Goal: Task Accomplishment & Management: Use online tool/utility

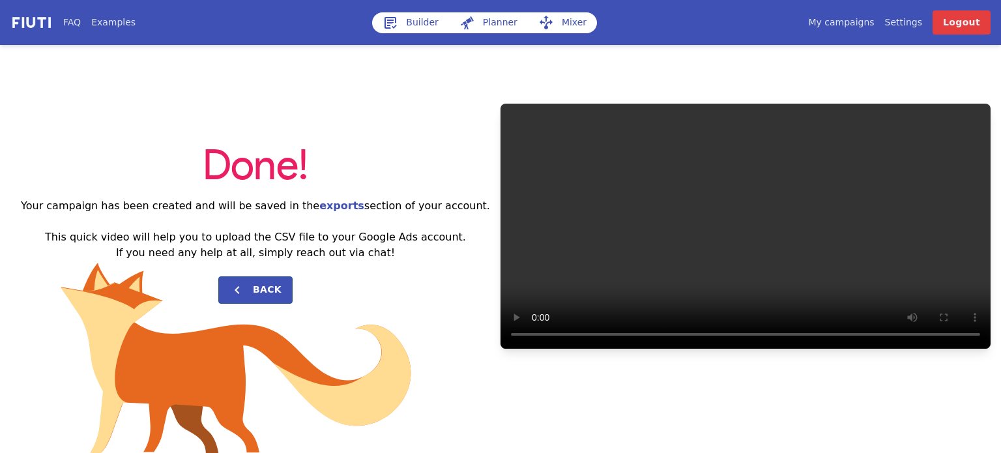
click at [401, 24] on link "Builder" at bounding box center [410, 22] width 77 height 21
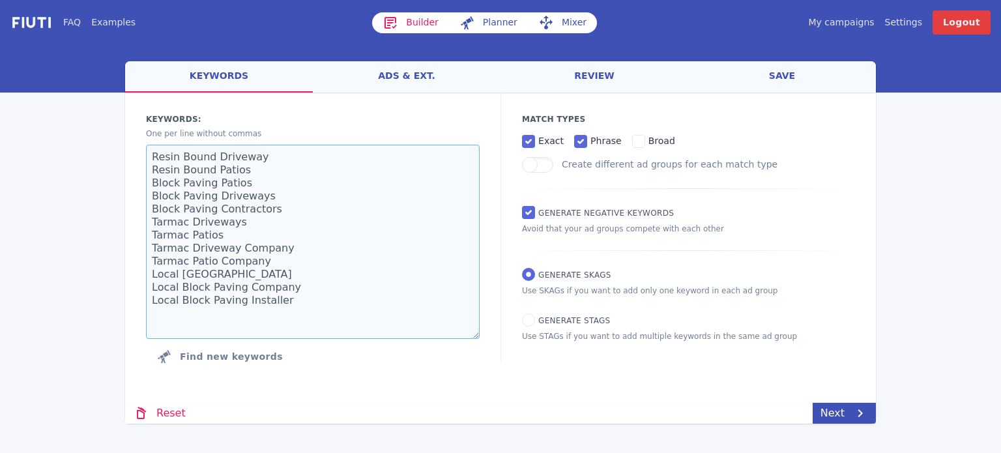
click at [342, 227] on textarea "Resin Bound Driveway Resin Bound Patios Block Paving Patios Block Paving Drivew…" at bounding box center [313, 242] width 334 height 194
click at [350, 200] on textarea "Resin Bound Driveway Resin Bound Patios Block Paving Patios Block Paving Drivew…" at bounding box center [313, 242] width 334 height 194
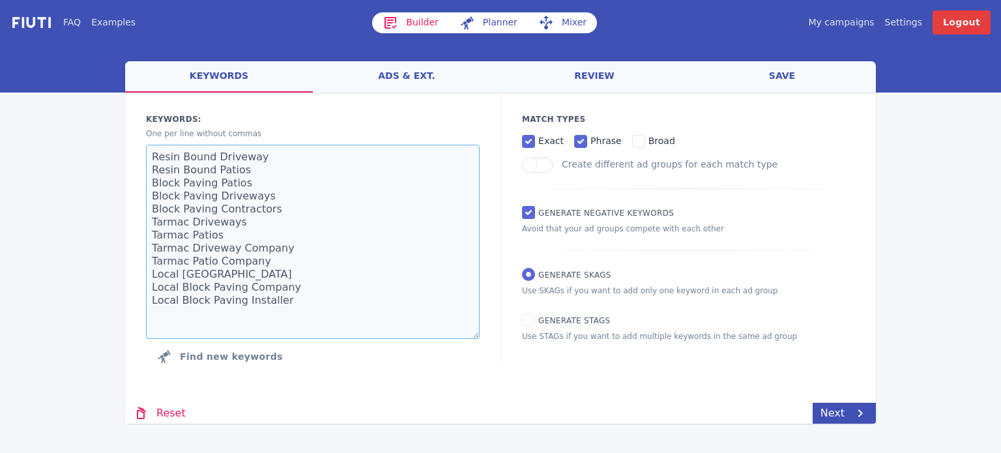
click at [350, 200] on textarea "Resin Bound Driveway Resin Bound Patios Block Paving Patios Block Paving Drivew…" at bounding box center [313, 242] width 334 height 194
click at [353, 235] on textarea "Resin Bound Driveway Resin Bound Patios Block Paving Patios Block Paving Drivew…" at bounding box center [313, 242] width 334 height 194
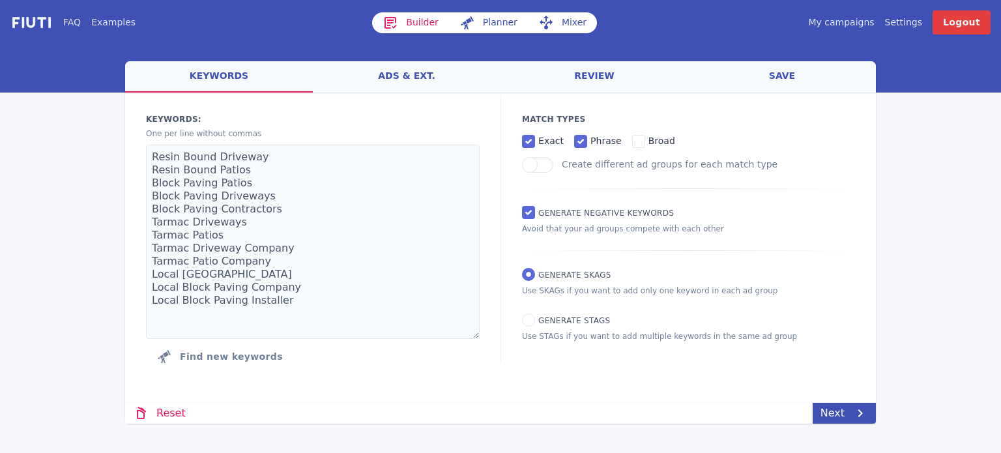
click at [81, 277] on div "FAQ Examples Builder Planner Mixer My campaigns Price Settings Login Logout wel…" at bounding box center [500, 212] width 1001 height 424
click at [838, 414] on link "Next" at bounding box center [844, 413] width 63 height 21
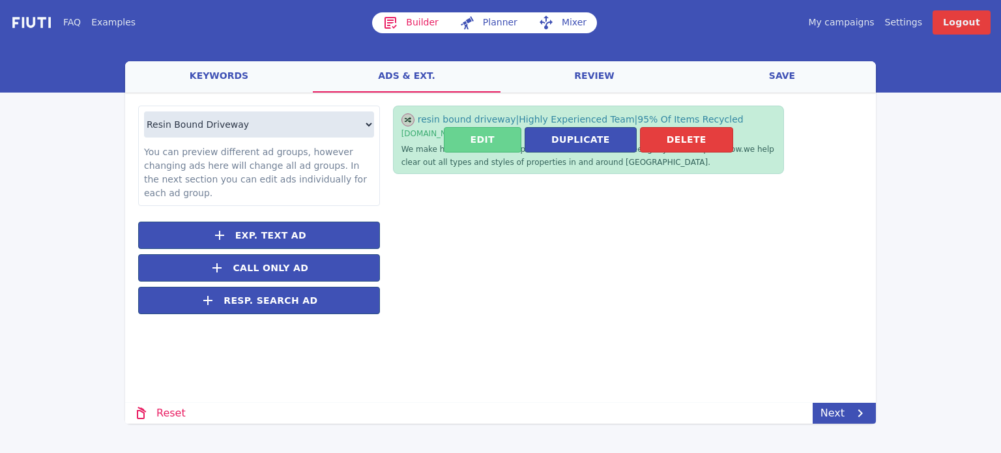
click at [506, 143] on button "Edit" at bounding box center [483, 139] width 78 height 25
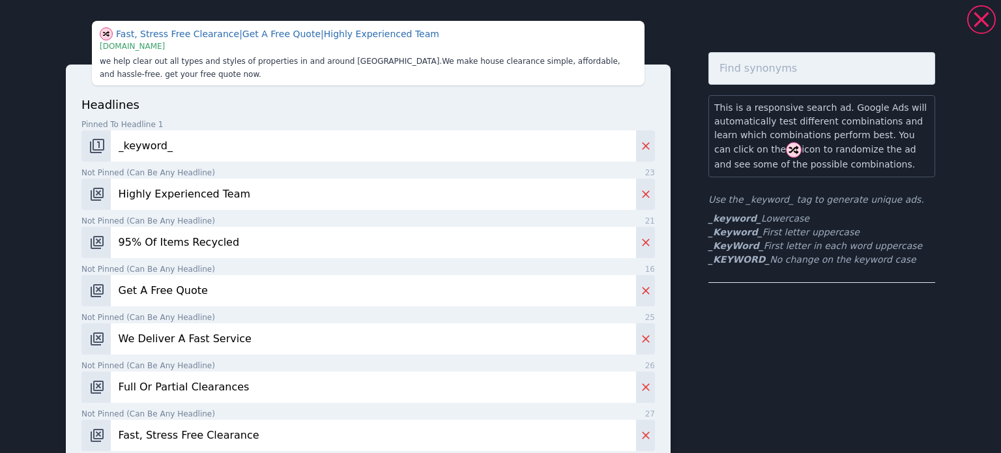
click at [142, 190] on input "Highly Experienced Team" at bounding box center [373, 194] width 525 height 31
click at [184, 202] on input "Highly Experienced Team" at bounding box center [373, 194] width 525 height 31
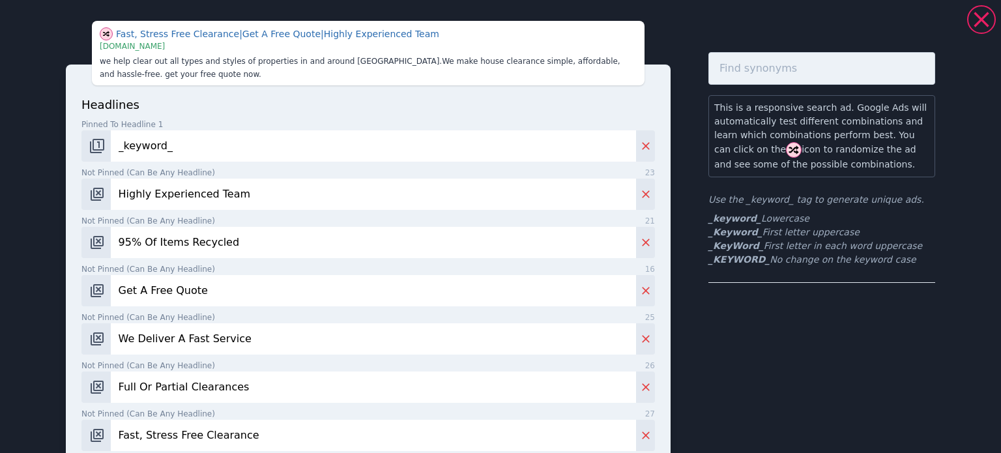
click at [184, 202] on input "Highly Experienced Team" at bounding box center [373, 194] width 525 height 31
type input "Family Run Business"
click at [196, 237] on input "95% Of Items Recycled" at bounding box center [373, 242] width 525 height 31
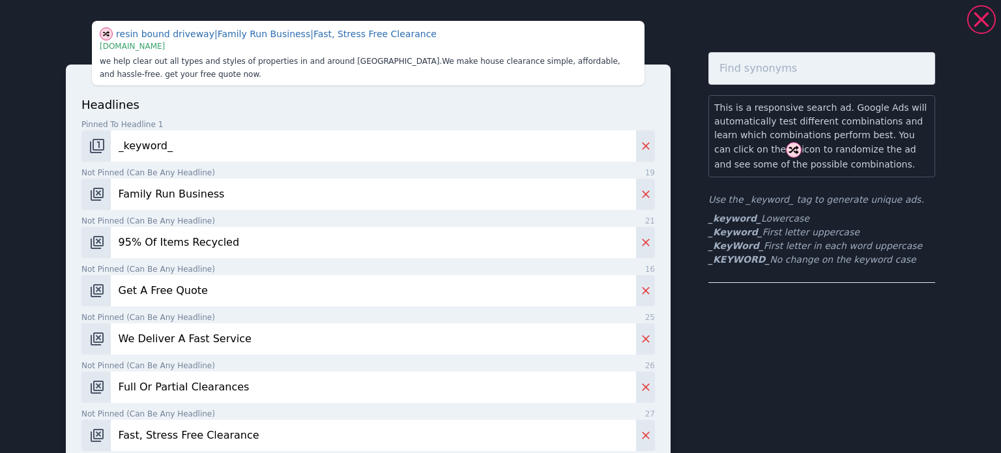
click at [196, 237] on input "95% Of Items Recycled" at bounding box center [373, 242] width 525 height 31
type input "W"
click at [168, 249] on input "High Qualit yMaterials" at bounding box center [373, 242] width 525 height 31
type input "High Quality Materials"
click at [226, 289] on input "Get A Free Quote" at bounding box center [373, 290] width 525 height 31
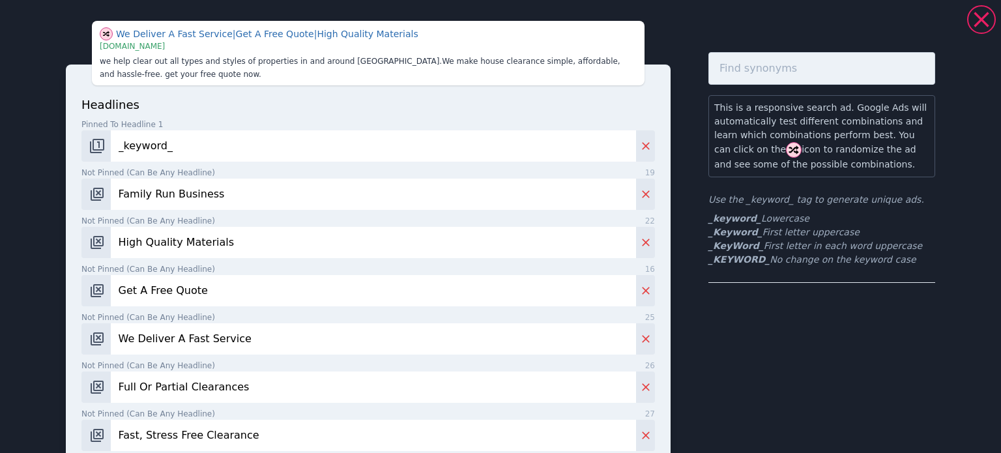
click at [226, 289] on input "Get A Free Quote" at bounding box center [373, 290] width 525 height 31
click at [227, 289] on input "Get A Free Quote" at bounding box center [373, 290] width 525 height 31
click at [218, 286] on input "Get A Free Quote" at bounding box center [373, 290] width 525 height 31
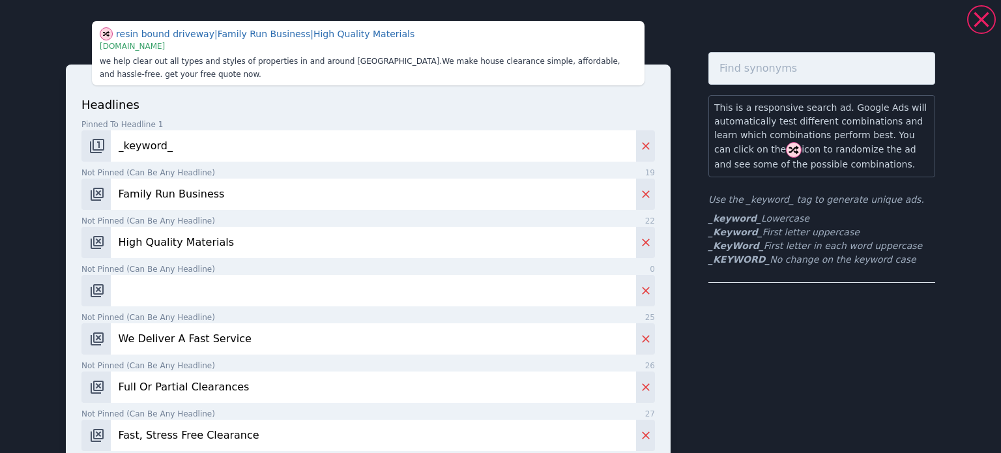
click at [227, 334] on input "We Deliver A Fast Service" at bounding box center [373, 338] width 525 height 31
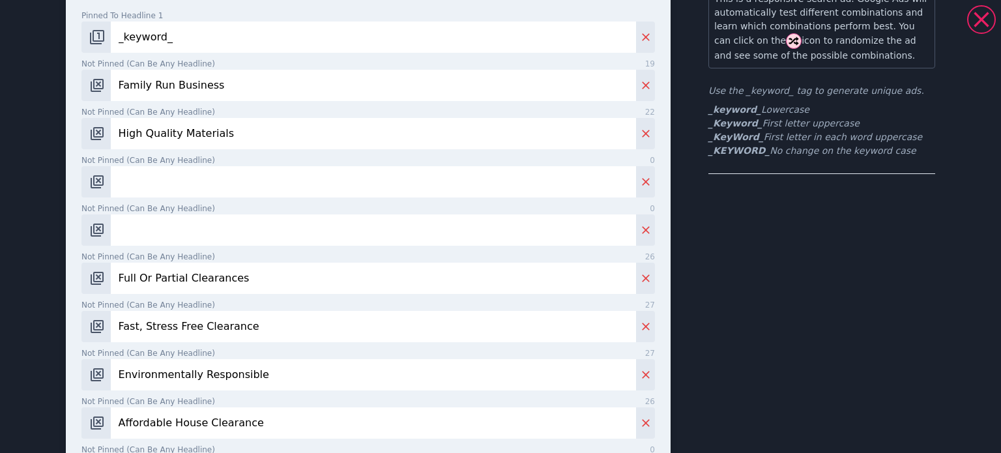
scroll to position [130, 0]
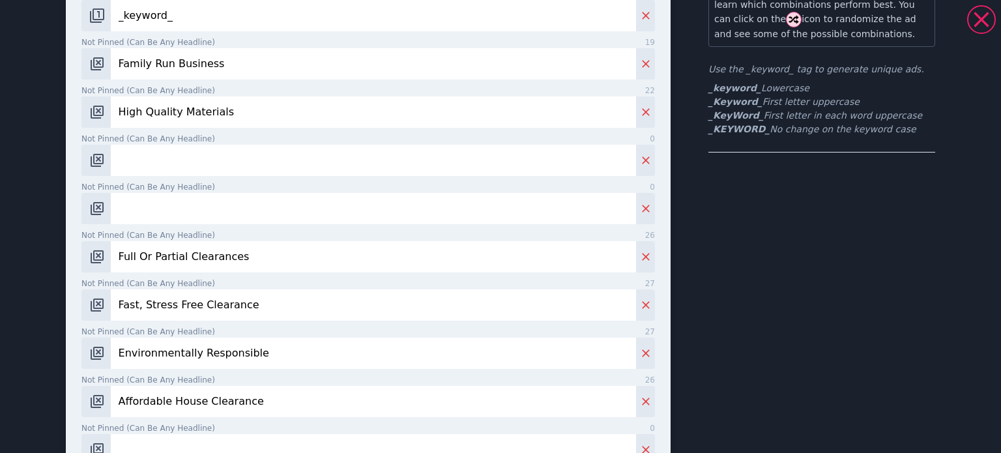
click at [205, 257] on input "Full Or Partial Clearances" at bounding box center [373, 256] width 525 height 31
click at [199, 302] on input "Fast, Stress Free Clearance" at bounding box center [373, 304] width 525 height 31
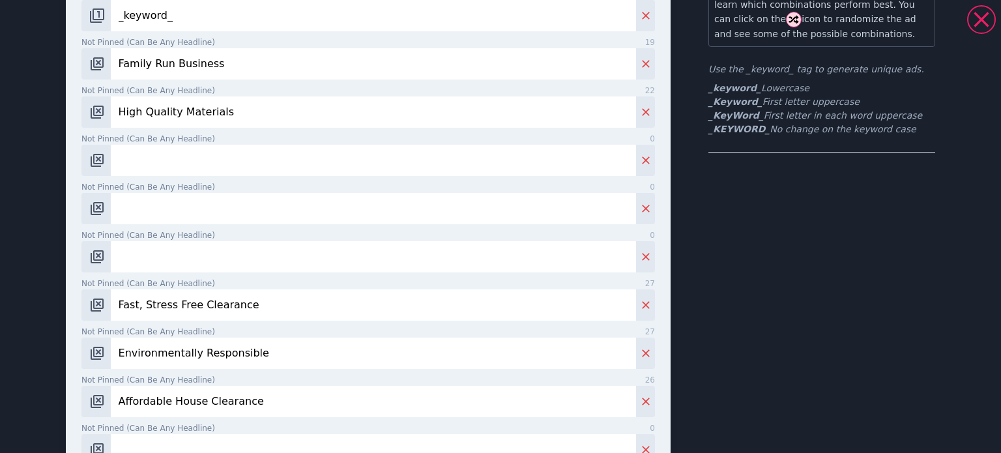
click at [199, 302] on input "Fast, Stress Free Clearance" at bounding box center [373, 304] width 525 height 31
click at [199, 339] on input "Environmentally Responsible" at bounding box center [373, 353] width 525 height 31
click at [194, 394] on input "Affordable House Clearance" at bounding box center [373, 401] width 525 height 31
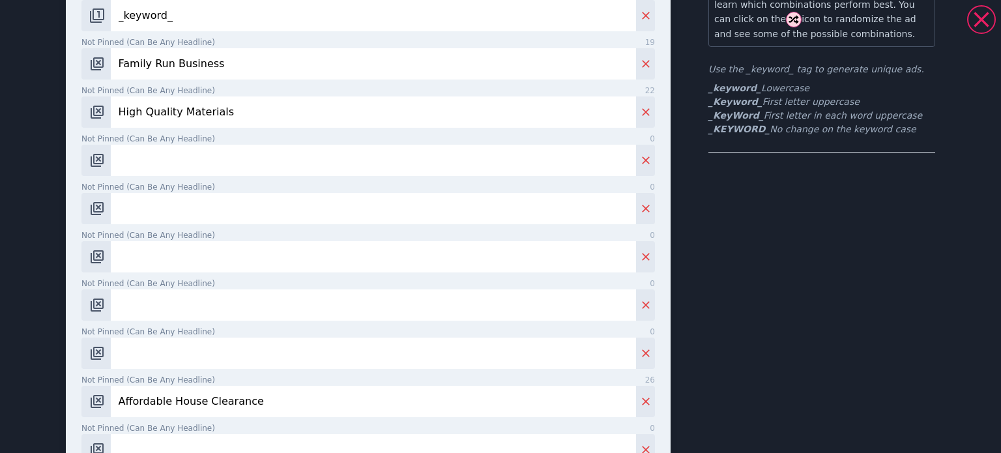
click at [194, 394] on input "Affordable House Clearance" at bounding box center [373, 401] width 525 height 31
click at [171, 178] on div "headlines Pinned to headline 1 10 _keyword_ Not pinned (Can be any headline) 19…" at bounding box center [368, 262] width 574 height 595
click at [196, 137] on label "Not pinned (Can be any headline) 0" at bounding box center [368, 139] width 574 height 12
click at [196, 145] on input "Not pinned (Can be any headline) 0" at bounding box center [373, 160] width 525 height 31
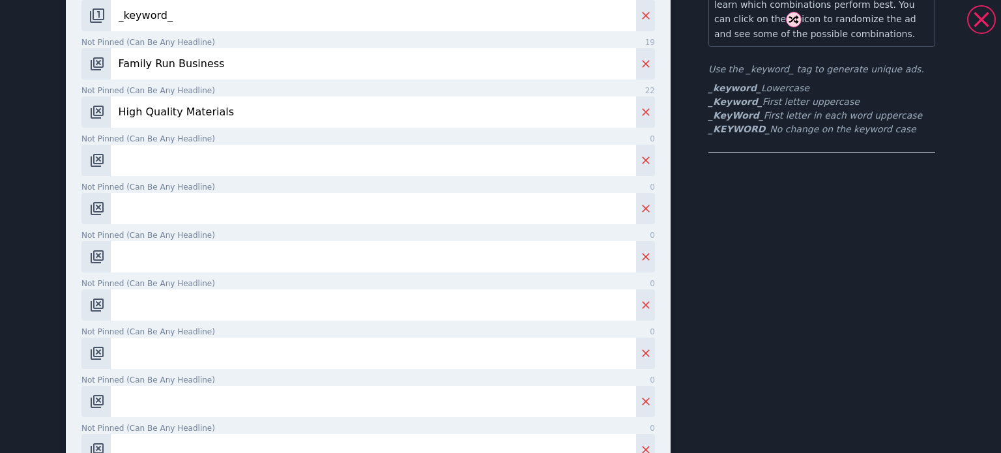
click at [194, 154] on input "Not pinned (Can be any headline) 0" at bounding box center [373, 160] width 525 height 31
type input "Practical & Hard Wearing"
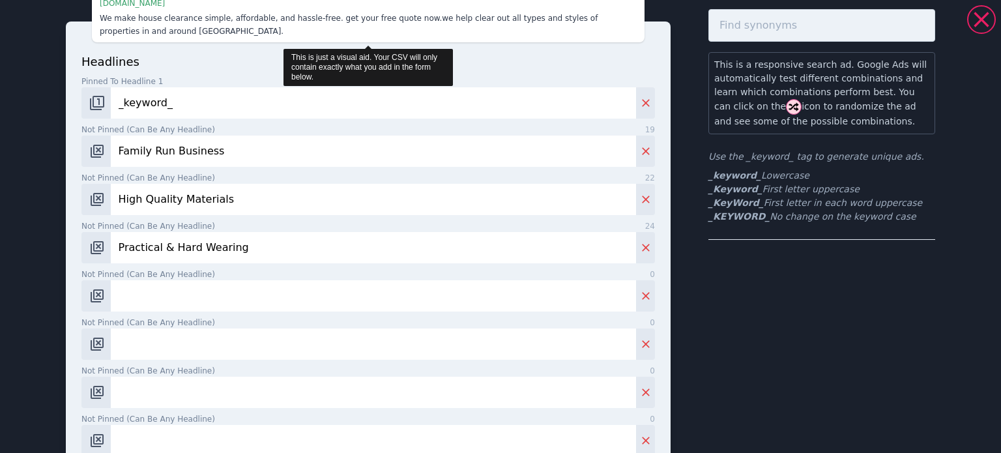
scroll to position [0, 0]
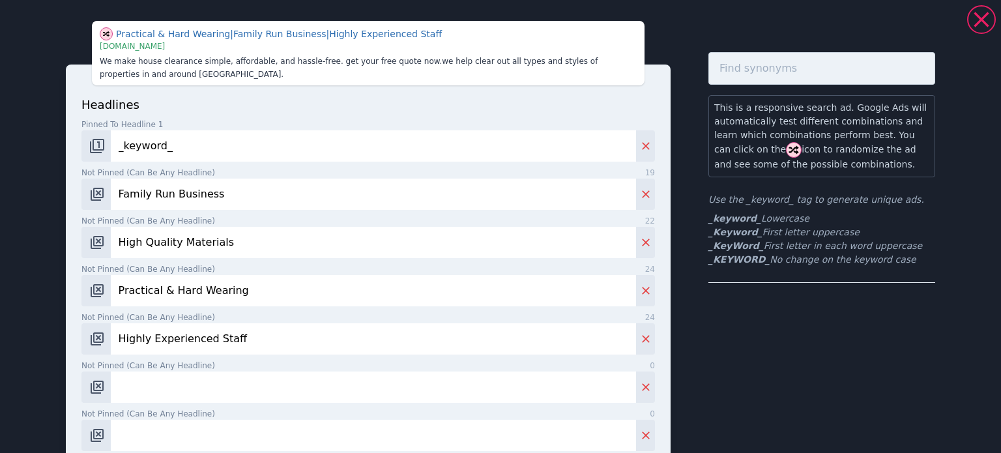
type input "Highly Experienced Staff"
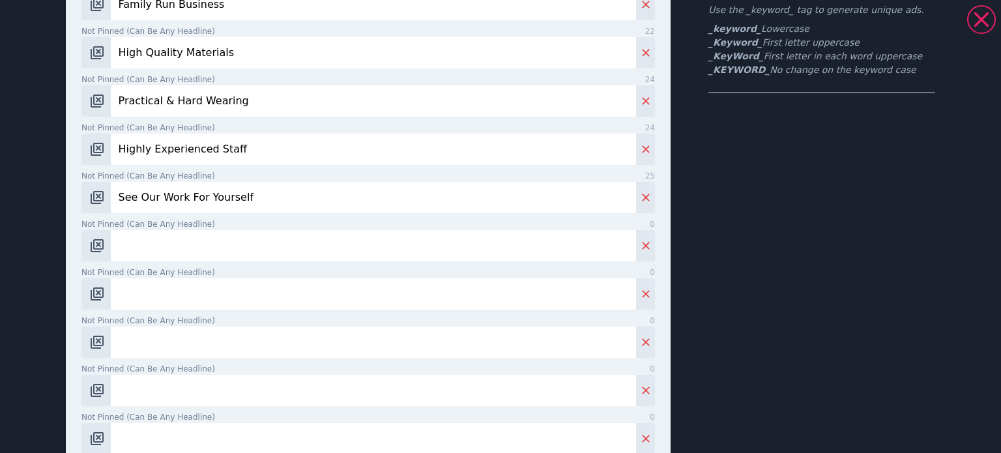
scroll to position [196, 0]
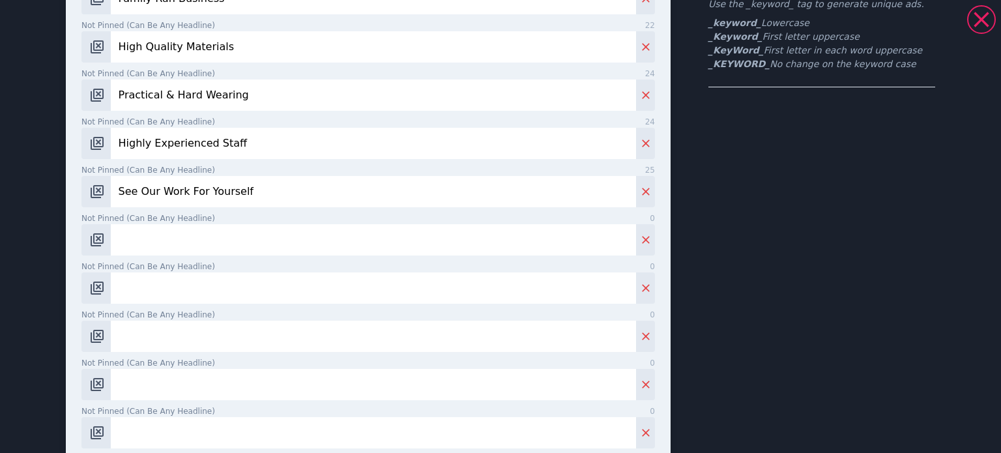
type input "See Our Work For Yourself"
click at [190, 259] on div "headlines Pinned to headline 1 10 _keyword_ Not pinned (Can be any headline) 19…" at bounding box center [368, 197] width 574 height 595
click at [213, 234] on input "Not pinned (Can be any headline) 0" at bounding box center [373, 239] width 525 height 31
paste input "The Perfect Driveway Awaits"
type input "The Perfect Driveway Awaits"
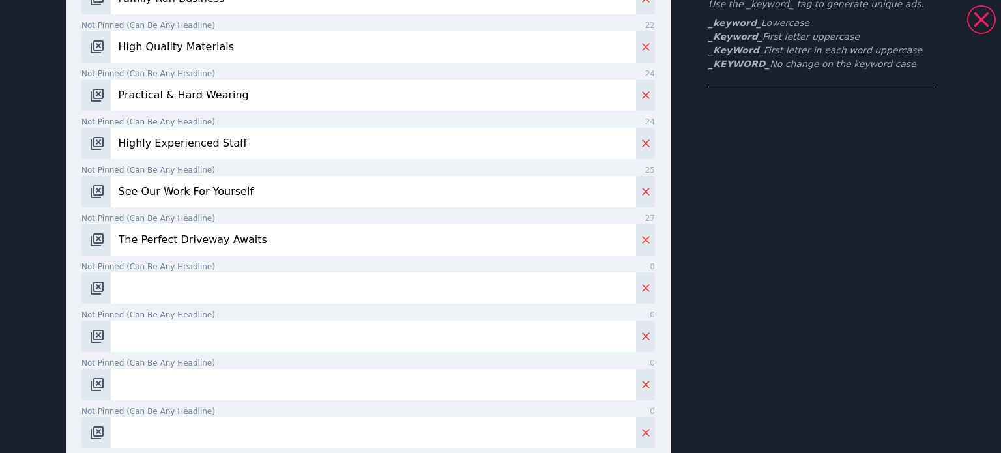
click at [166, 278] on input "Not pinned (Can be any headline) 0" at bounding box center [373, 287] width 525 height 31
paste input "Expert Driveway Installation"
type input "Expert Driveway Installation"
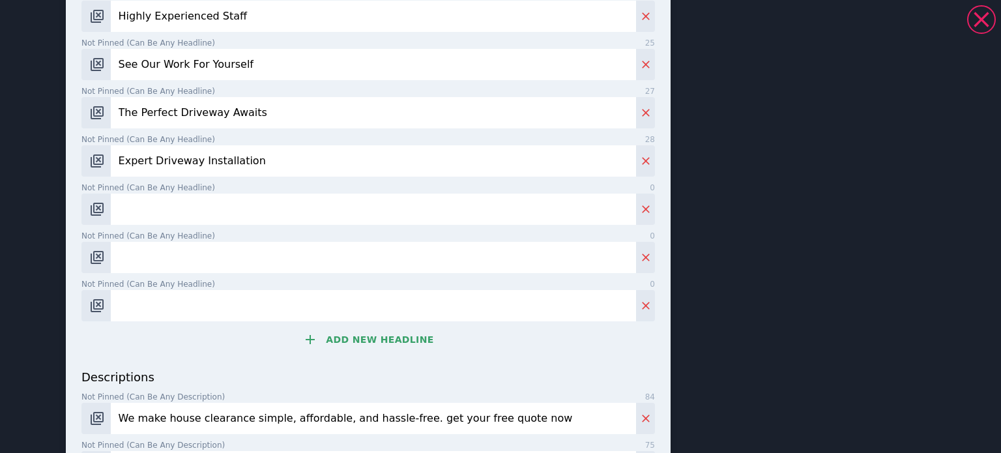
scroll to position [521, 0]
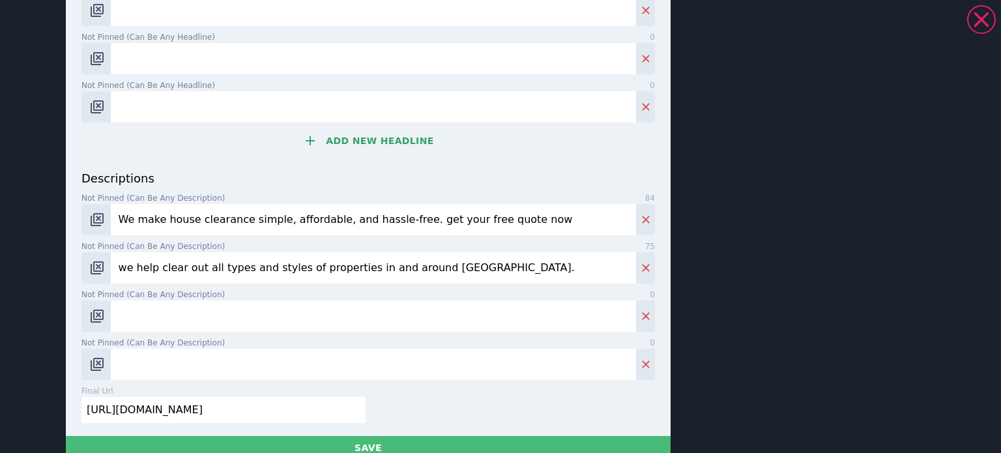
click at [188, 225] on input "We make house clearance simple, affordable, and hassle-free. get your free quot…" at bounding box center [373, 219] width 525 height 31
paste input "Our experienced team installs beautiful and long-lasting driveways. Get a free …"
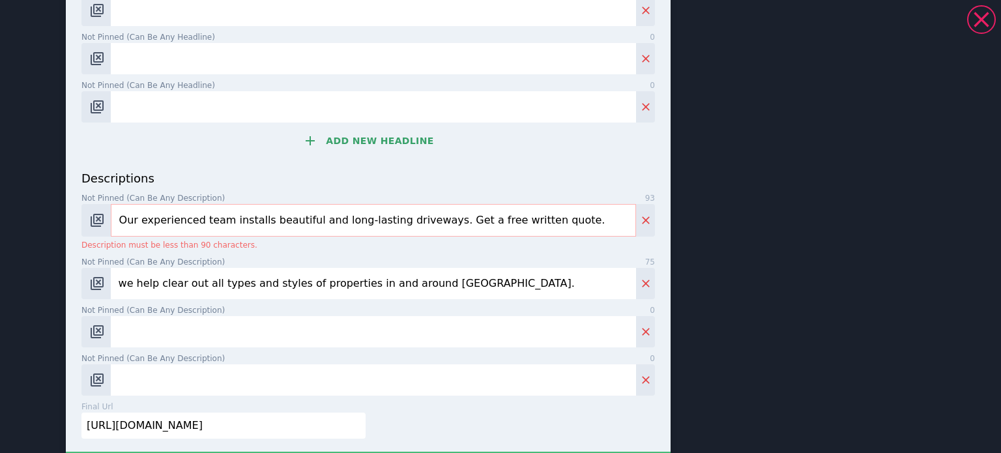
drag, startPoint x: 474, startPoint y: 221, endPoint x: 508, endPoint y: 227, distance: 33.9
click at [508, 227] on input "Our experienced team installs beautiful and long-lasting driveways. Get a free …" at bounding box center [373, 220] width 525 height 33
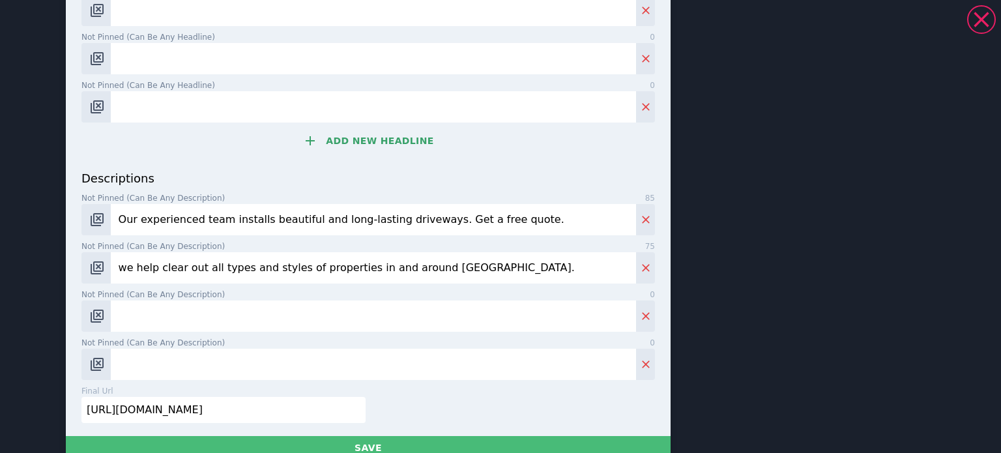
drag, startPoint x: 292, startPoint y: 218, endPoint x: 253, endPoint y: 220, distance: 39.2
click at [253, 220] on input "Our experienced team installs beautiful and long-lasting driveways. Get a free …" at bounding box center [373, 219] width 525 height 31
click at [248, 218] on input "Our experienced team installs beautiful and long-lasting driveways. Get a free …" at bounding box center [373, 219] width 525 height 31
drag, startPoint x: 252, startPoint y: 218, endPoint x: 314, endPoint y: 221, distance: 62.7
click at [314, 221] on input "Our experienced team installs beautiful and long-lasting driveways. Get a free …" at bounding box center [373, 219] width 525 height 31
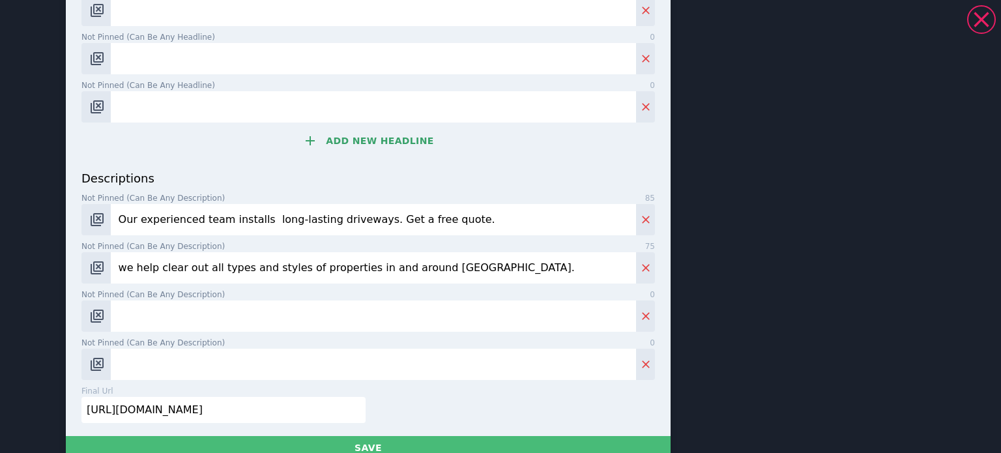
scroll to position [508, 0]
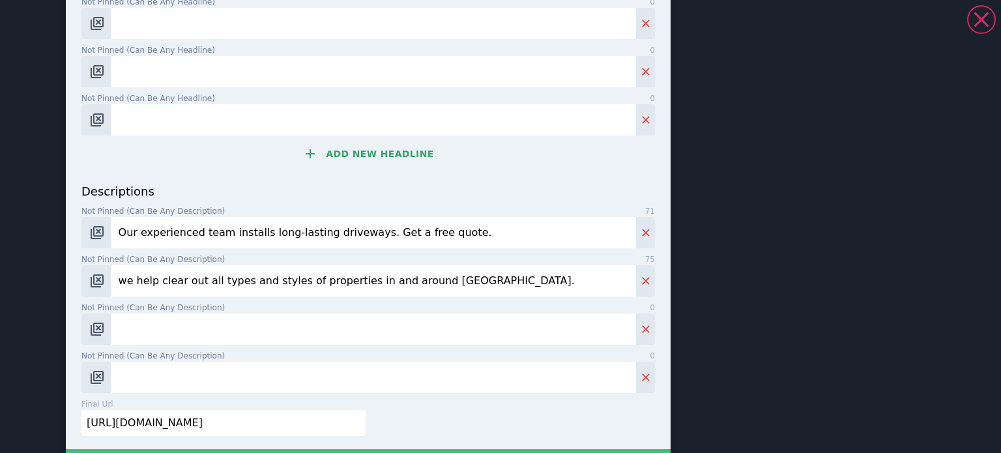
click at [403, 217] on input "Our experienced team installs long-lasting driveways. Get a free quote." at bounding box center [373, 232] width 525 height 31
click at [409, 221] on input "Our experienced team installs long-lasting driveways. Get a free quote." at bounding box center [373, 232] width 525 height 31
type input "Our experienced team installs long-lasting driveways. Get a free written quote."
click at [297, 271] on input "we help clear out all types and styles of properties in and around [GEOGRAPHIC_…" at bounding box center [373, 280] width 525 height 31
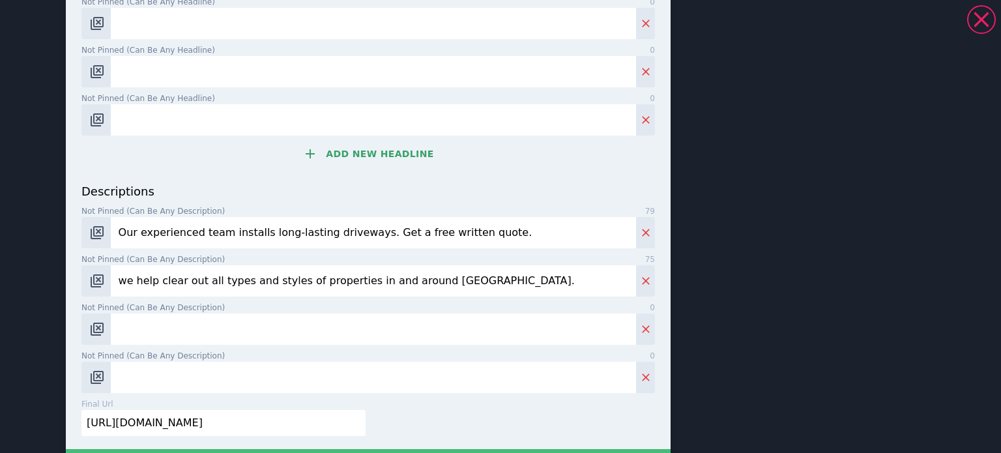
click at [297, 271] on input "we help clear out all types and styles of properties in and around [GEOGRAPHIC_…" at bounding box center [373, 280] width 525 height 31
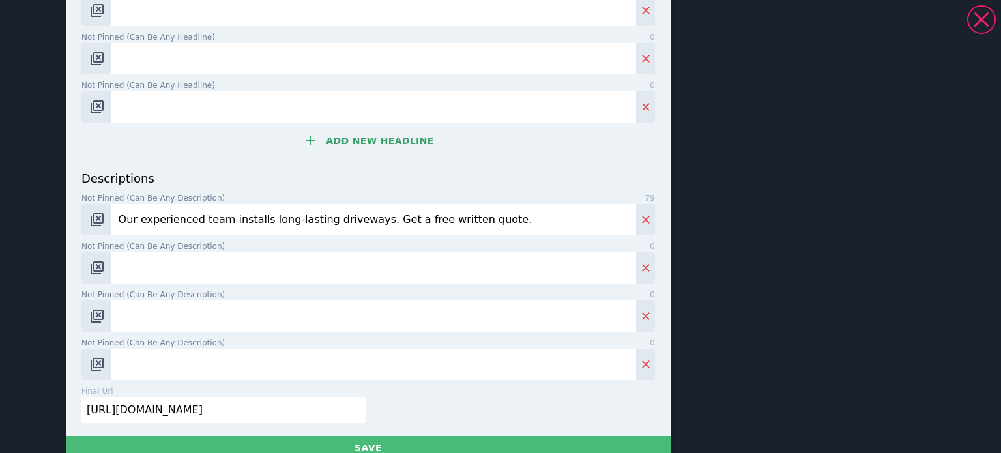
paste input "Upgrade your home with our strong, attractive driveways. We offer block, tarmac…"
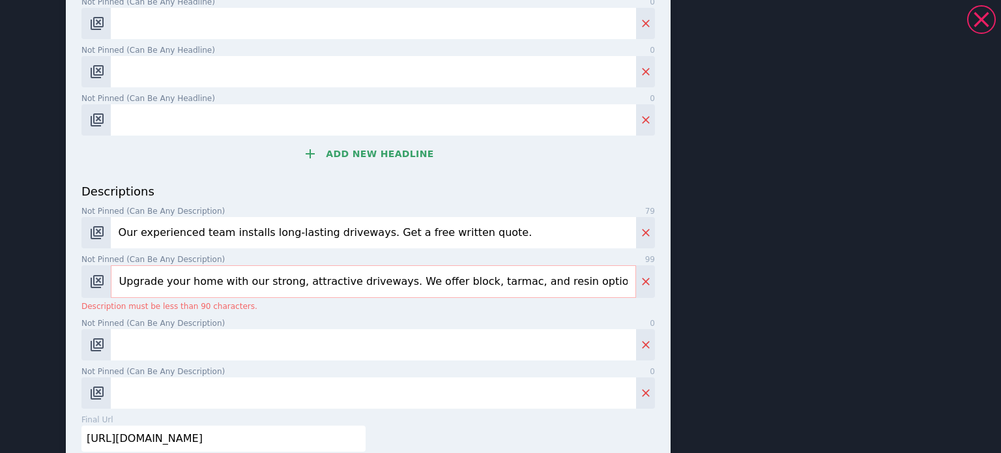
scroll to position [521, 0]
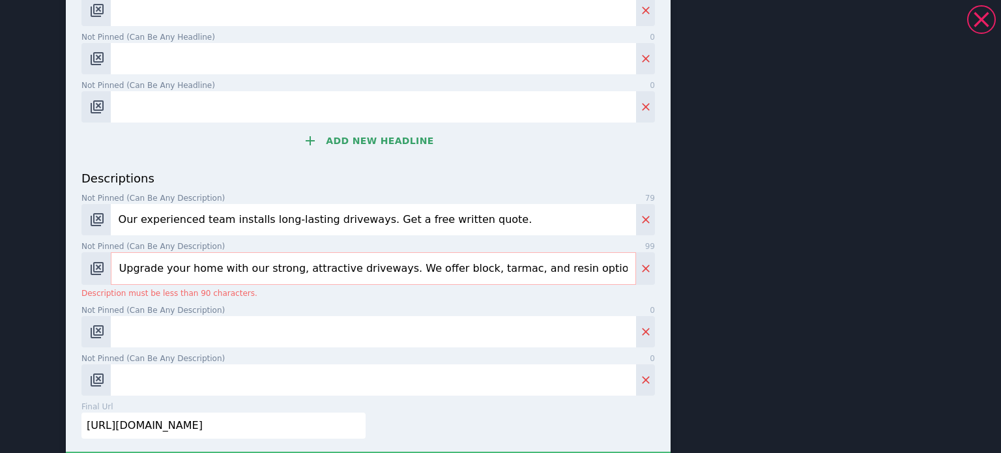
drag, startPoint x: 327, startPoint y: 268, endPoint x: 249, endPoint y: 274, distance: 78.5
click at [249, 274] on input "Upgrade your home with our strong, attractive driveways. We offer block, tarmac…" at bounding box center [373, 268] width 525 height 33
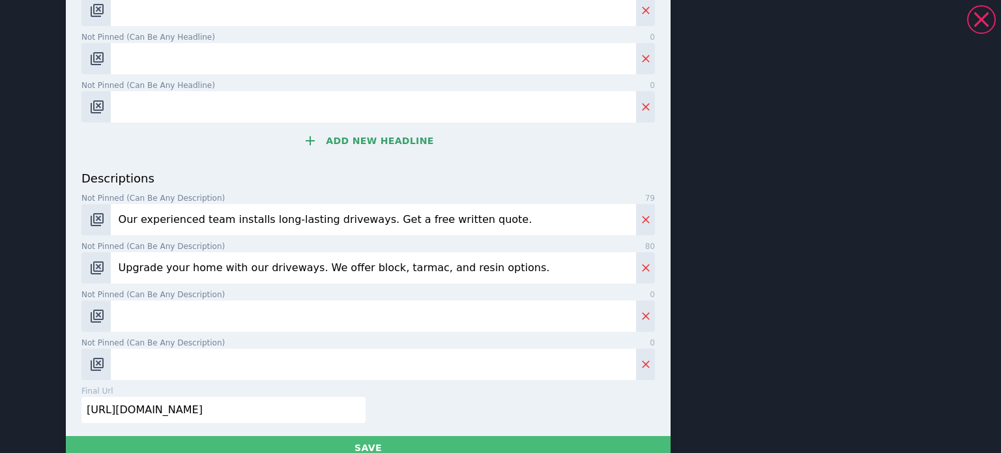
click at [505, 267] on input "Upgrade your home with our driveways. We offer block, tarmac, and resin options." at bounding box center [373, 267] width 525 height 31
type input "Upgrade your home with our driveways. We offer block, tarmac, and resin options."
drag, startPoint x: 471, startPoint y: 217, endPoint x: 362, endPoint y: 226, distance: 109.2
click at [362, 226] on input "Our experienced team installs long-lasting driveways. Get a free written quote." at bounding box center [373, 219] width 525 height 31
type input "Our experienced team installs long-lasting driveways. Call Now For Your Summer …"
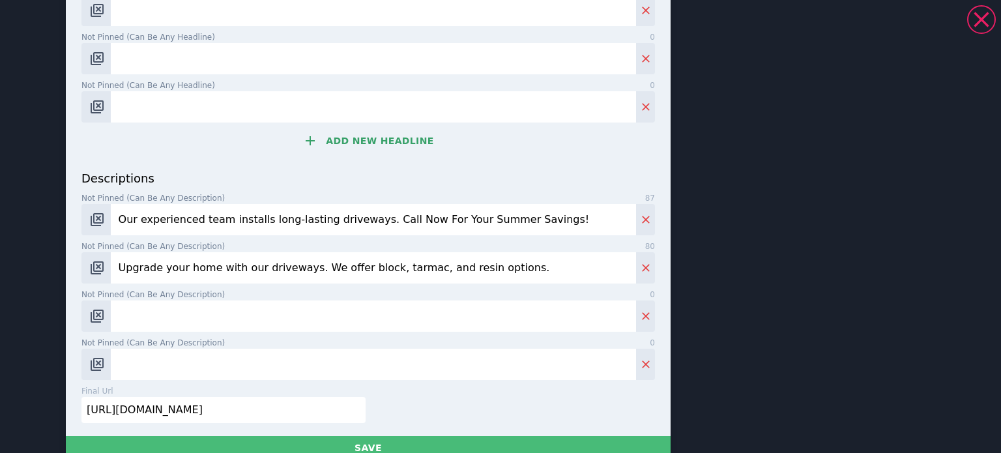
click at [301, 282] on input "Upgrade your home with our driveways. We offer block, tarmac, and resin options." at bounding box center [373, 267] width 525 height 31
click at [291, 305] on input "Not pinned (Can be any description) 0" at bounding box center [373, 315] width 525 height 31
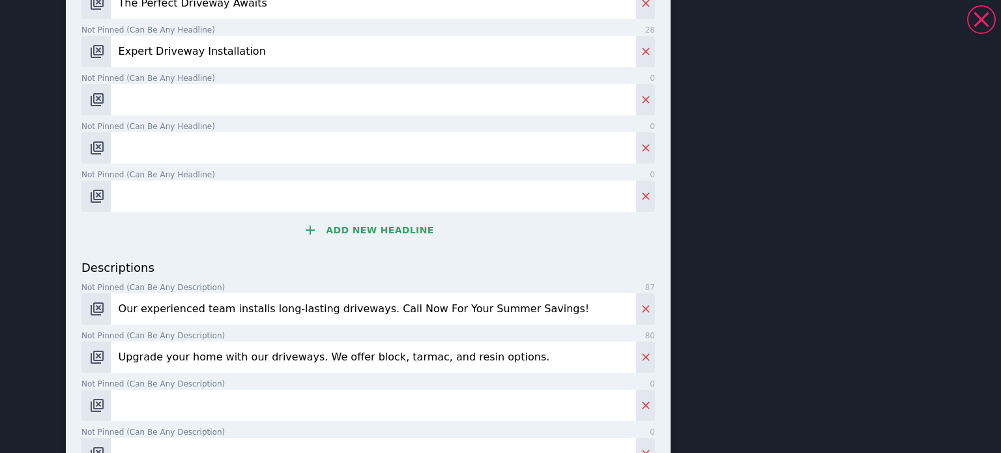
scroll to position [326, 0]
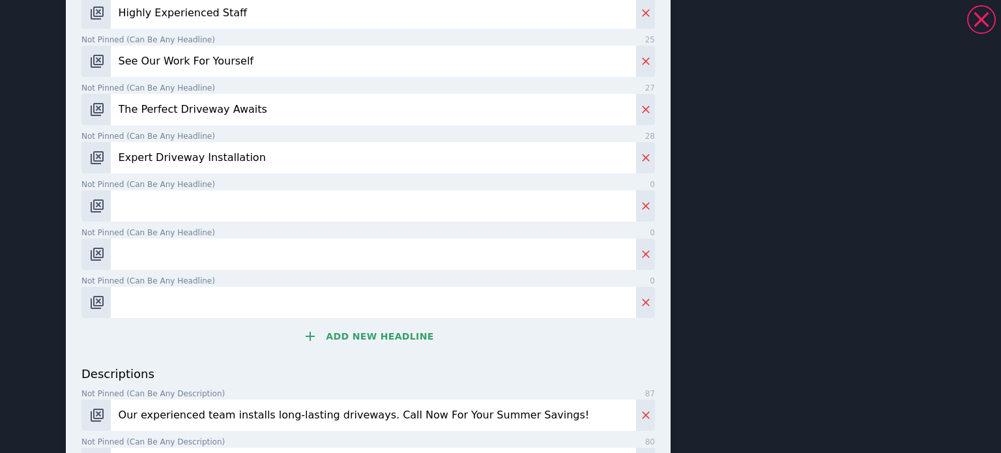
click at [156, 203] on input "Not pinned (Can be any headline) 0" at bounding box center [373, 205] width 525 height 31
type input "Excellent customer reviews"
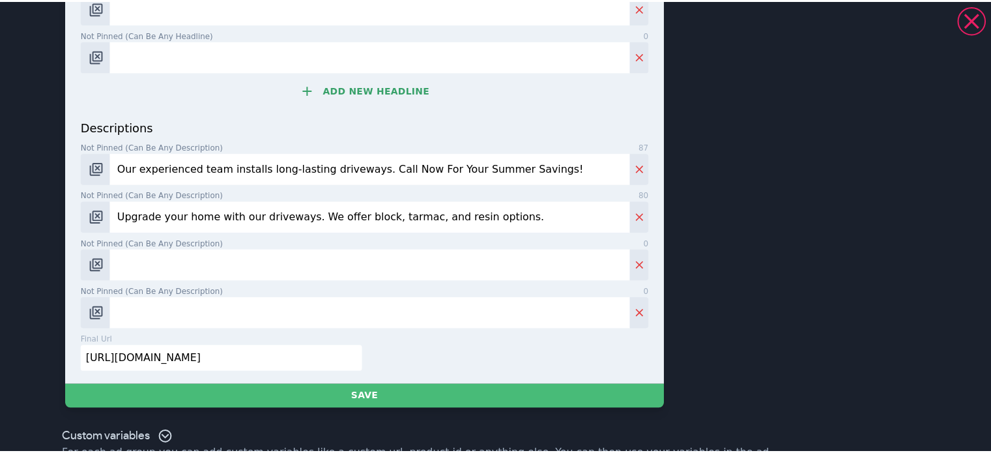
scroll to position [613, 0]
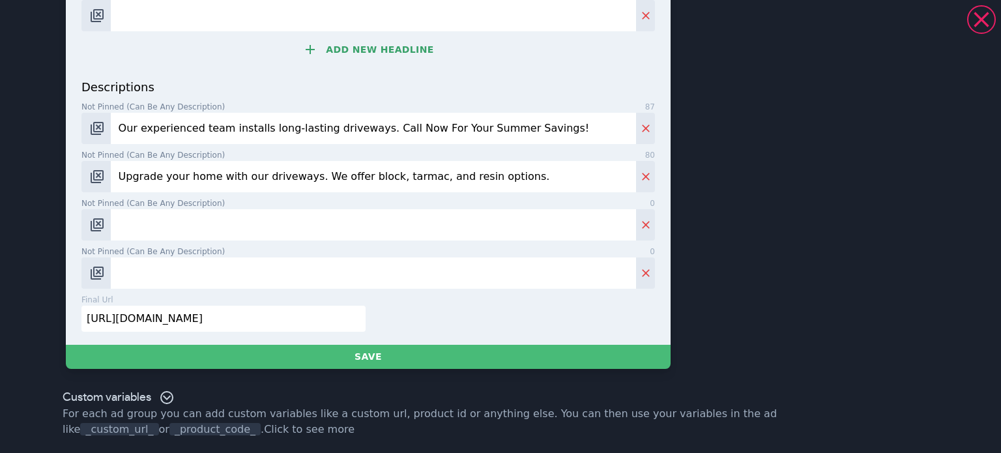
click at [239, 308] on input "[URL][DOMAIN_NAME]" at bounding box center [223, 319] width 284 height 26
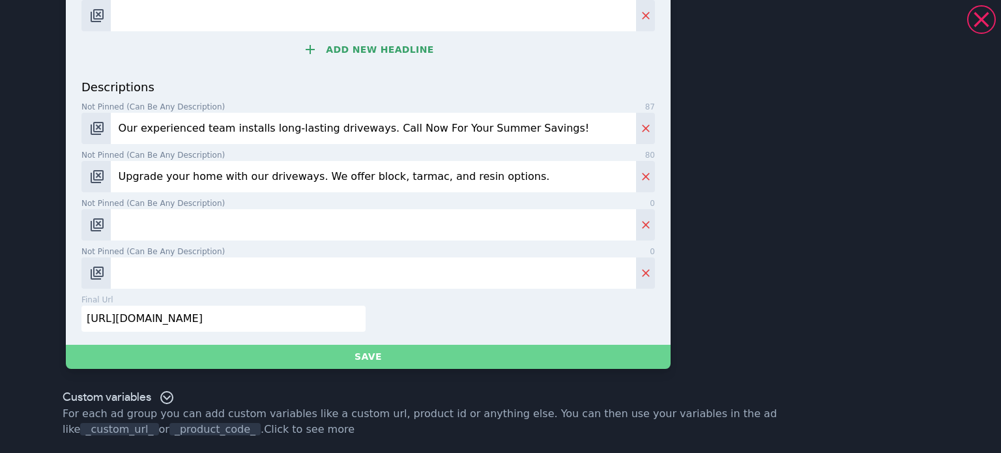
paste input "www.centralpaving"
type input "[URL][DOMAIN_NAME]"
click at [199, 362] on button "Save" at bounding box center [368, 357] width 605 height 24
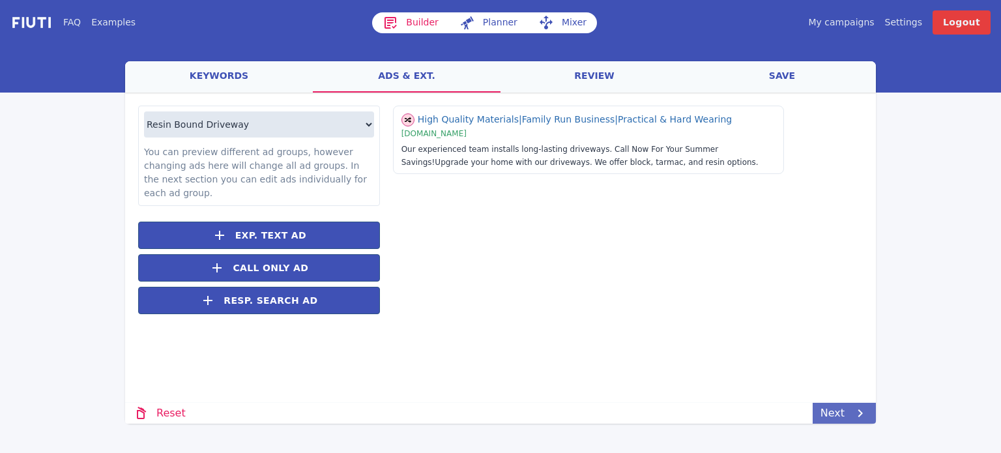
click at [830, 414] on link "Next" at bounding box center [844, 413] width 63 height 21
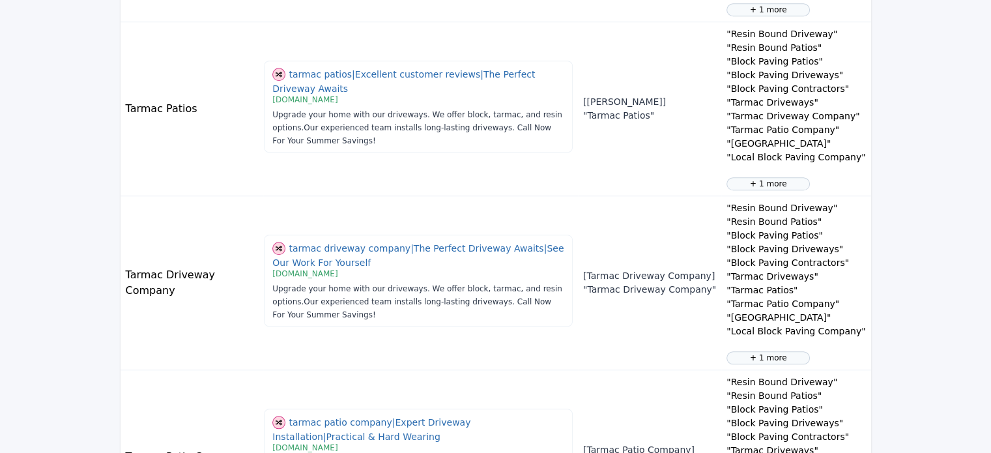
scroll to position [1582, 0]
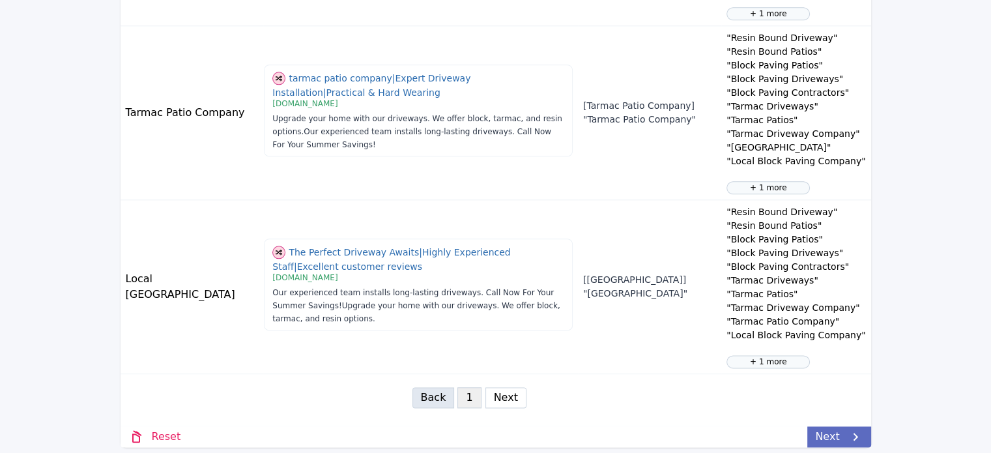
click at [824, 437] on link "Next" at bounding box center [839, 436] width 63 height 21
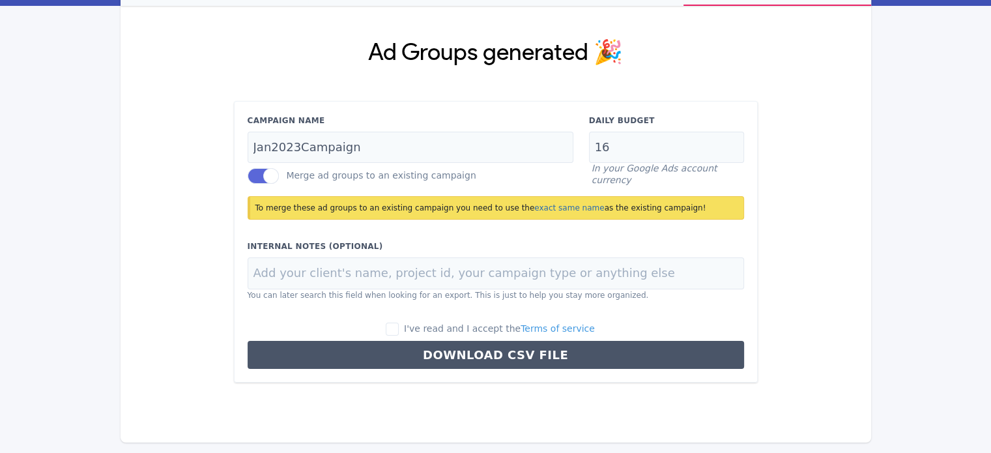
scroll to position [85, 0]
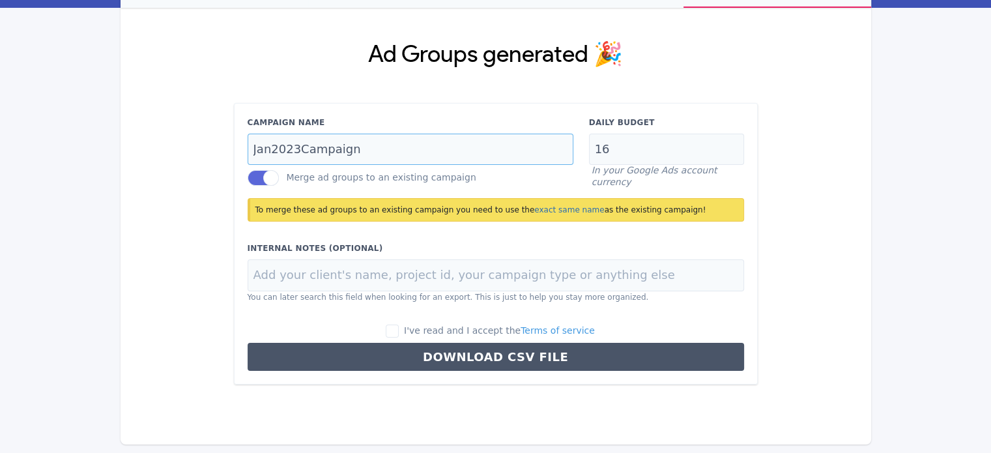
click at [360, 151] on input "Jan2023Campaign" at bounding box center [411, 150] width 326 height 32
click at [342, 151] on input "Jan2023Campaign" at bounding box center [411, 150] width 326 height 32
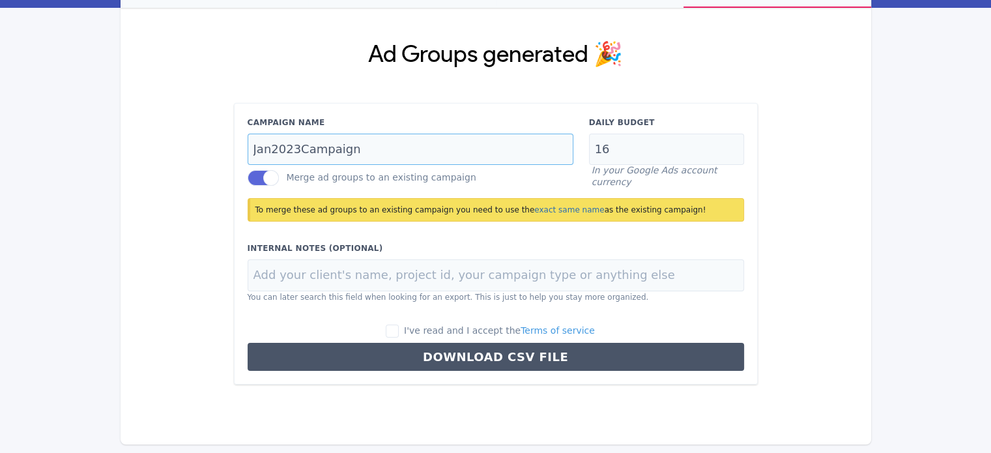
click at [342, 154] on input "Jan2023Campaign" at bounding box center [411, 150] width 326 height 32
type input "OR Driveway services"
click at [617, 151] on input "16" at bounding box center [666, 150] width 155 height 32
click at [399, 335] on input "I've read and I accept the Terms of service" at bounding box center [392, 331] width 13 height 13
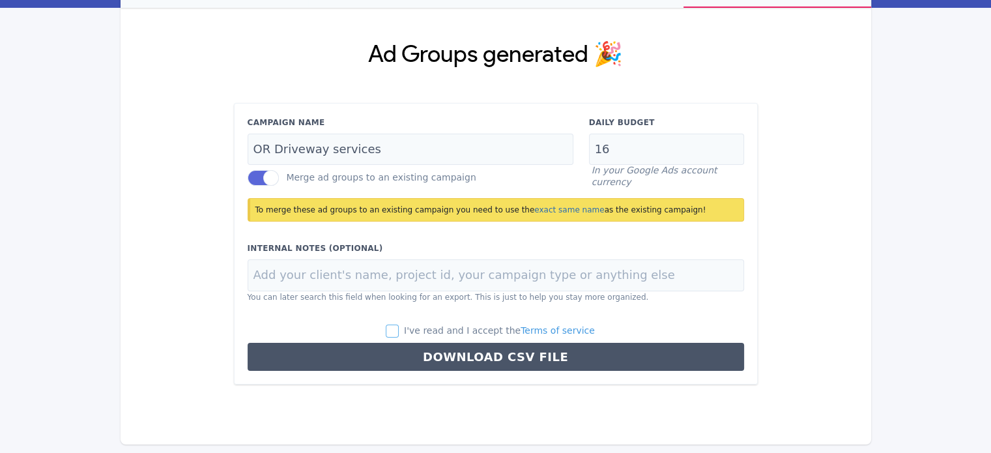
checkbox input "true"
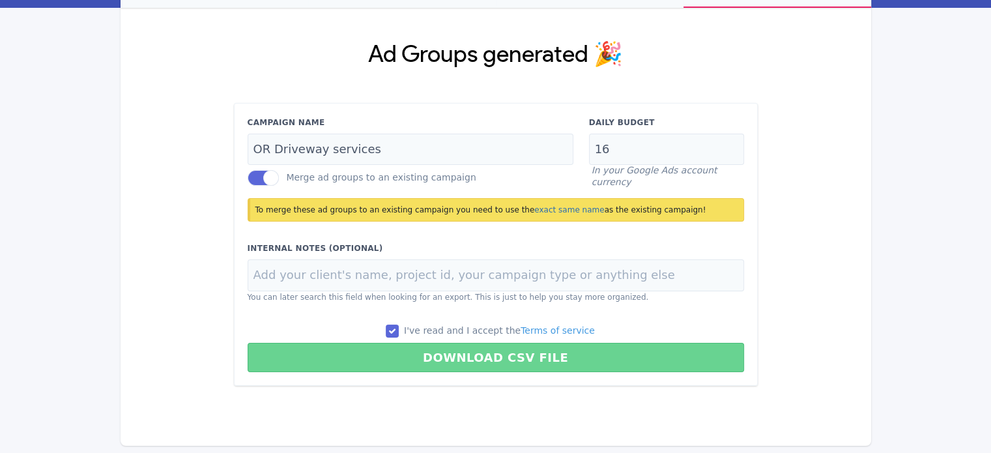
click at [405, 347] on button "Download CSV File" at bounding box center [496, 357] width 497 height 29
